Goal: Navigation & Orientation: Find specific page/section

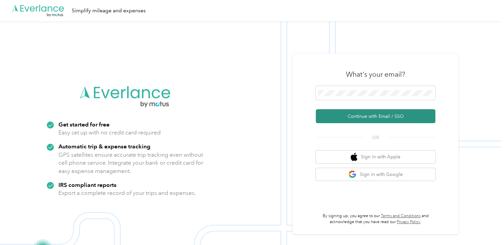
click at [363, 116] on button "Continue with Email / SSO" at bounding box center [376, 116] width 120 height 14
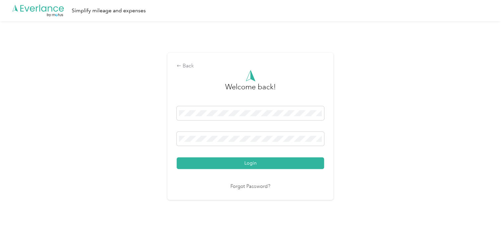
click at [322, 161] on button "Login" at bounding box center [251, 163] width 148 height 12
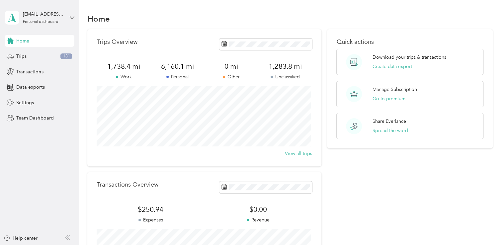
click at [55, 151] on aside "[EMAIL_ADDRESS][DOMAIN_NAME] Personal dashboard Home Trips 181 Transactions Dat…" at bounding box center [39, 122] width 79 height 245
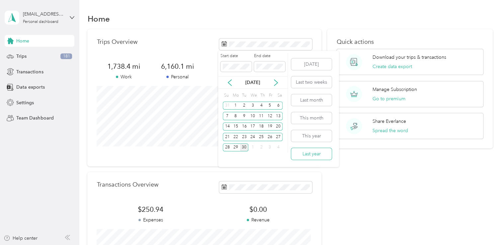
click at [306, 156] on button "Last year" at bounding box center [311, 154] width 41 height 12
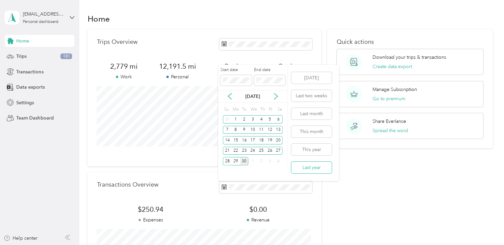
click at [315, 167] on button "Last year" at bounding box center [311, 168] width 41 height 12
